Goal: Task Accomplishment & Management: Manage account settings

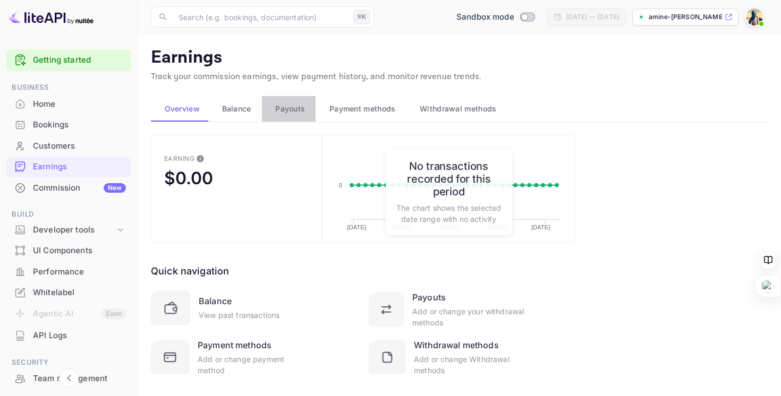
click at [270, 105] on div "Payouts" at bounding box center [288, 109] width 37 height 13
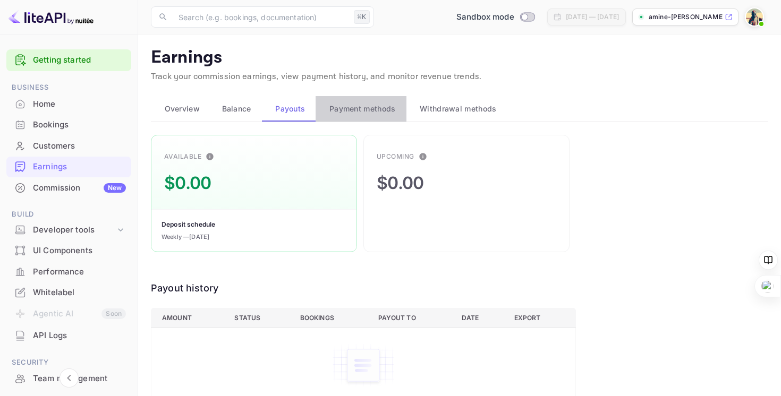
click at [339, 101] on button "Payment methods" at bounding box center [360, 108] width 90 height 25
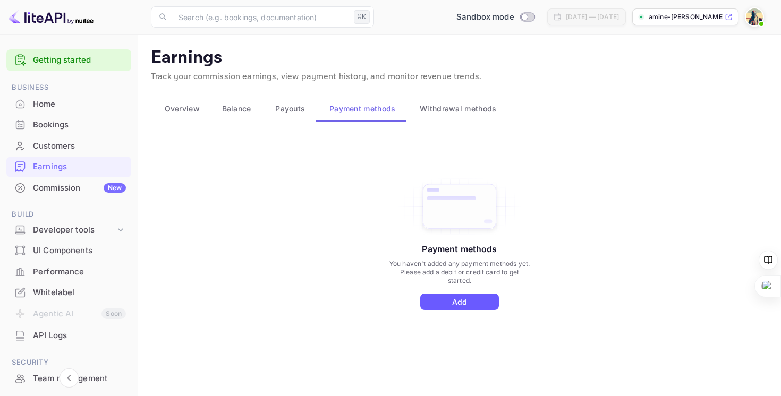
click at [436, 301] on button "Add" at bounding box center [459, 302] width 79 height 16
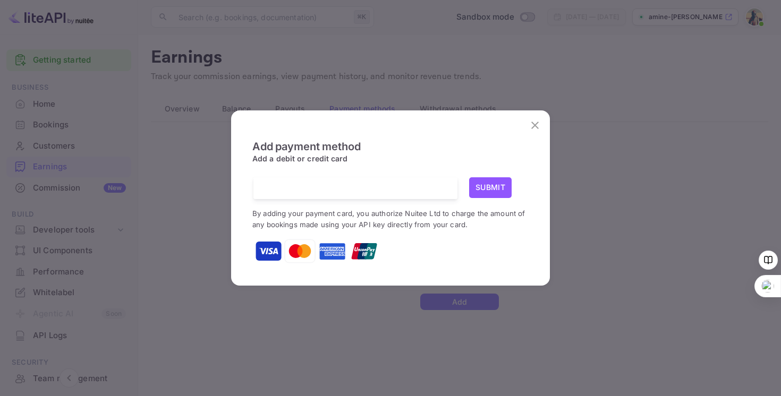
click at [400, 347] on div "Add payment method Add a debit or credit card Submit By adding your payment car…" at bounding box center [390, 198] width 781 height 396
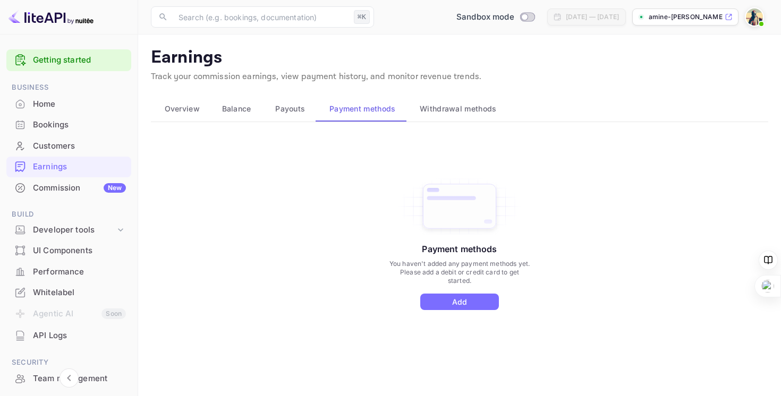
click at [187, 109] on span "Overview" at bounding box center [182, 109] width 35 height 13
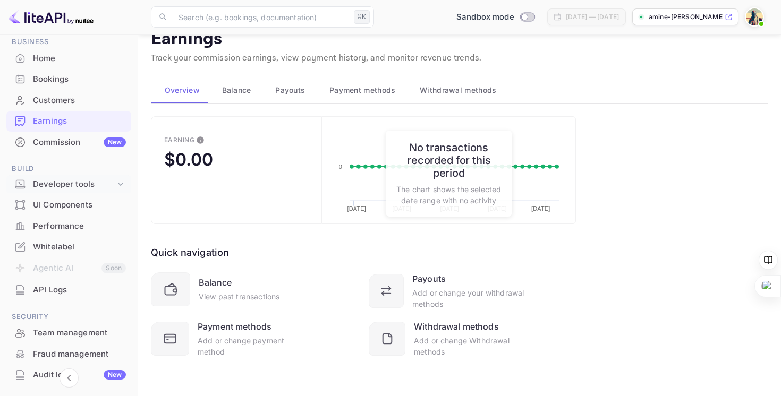
scroll to position [48, 0]
click at [53, 224] on div "Performance" at bounding box center [79, 224] width 93 height 12
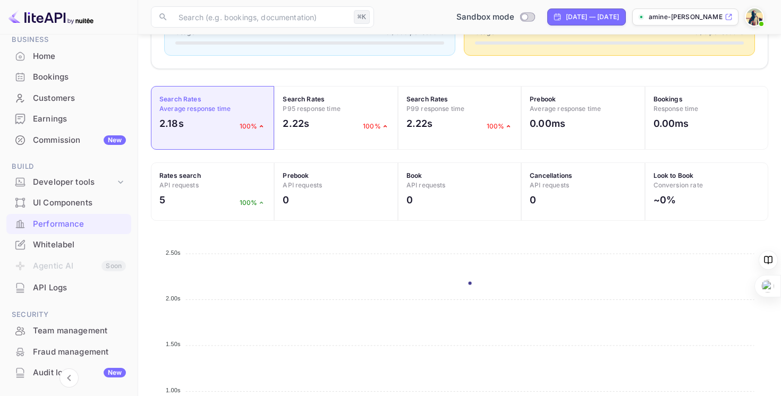
scroll to position [305, 0]
click at [41, 295] on div "API Logs" at bounding box center [68, 288] width 125 height 21
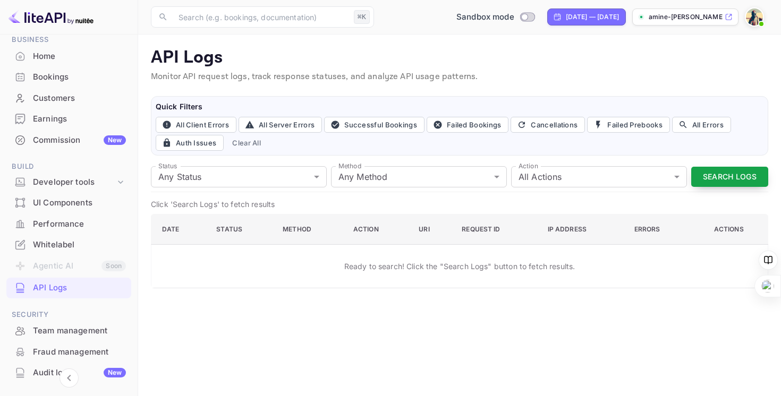
click at [713, 178] on button "Search Logs" at bounding box center [729, 177] width 77 height 21
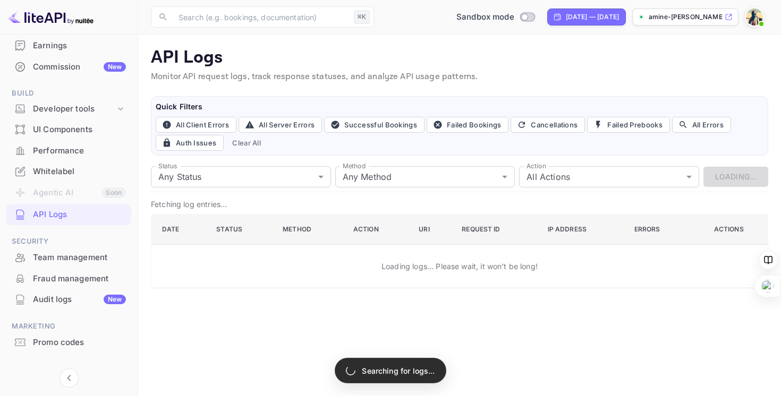
scroll to position [136, 0]
